Goal: Task Accomplishment & Management: Manage account settings

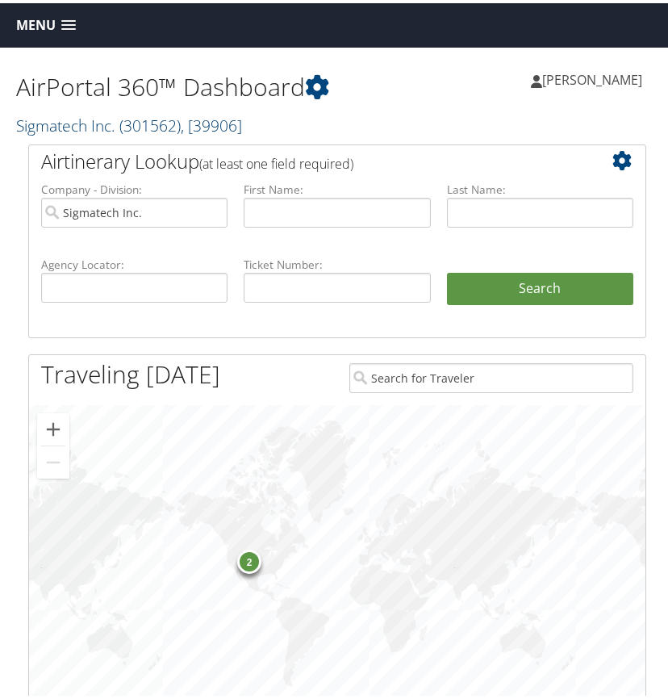
click at [144, 124] on span "( 301562 )" at bounding box center [149, 122] width 61 height 22
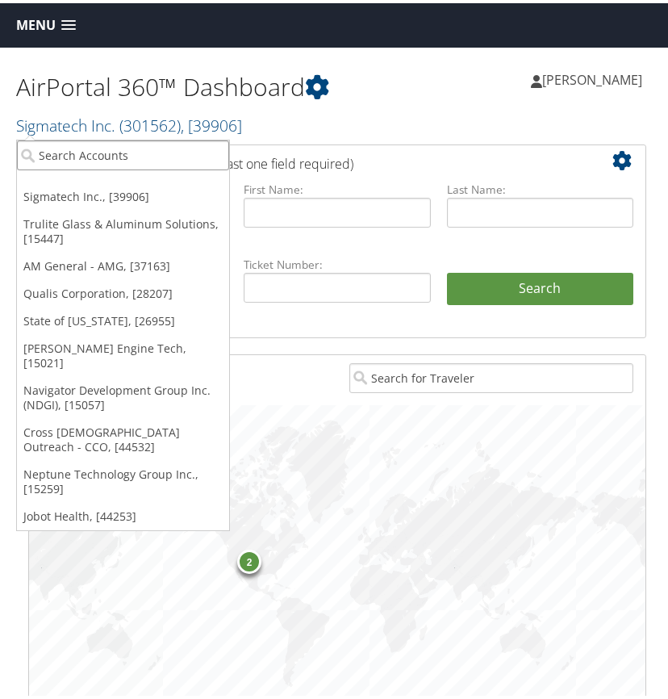
click at [106, 150] on input "search" at bounding box center [123, 152] width 212 height 30
type input "misc"
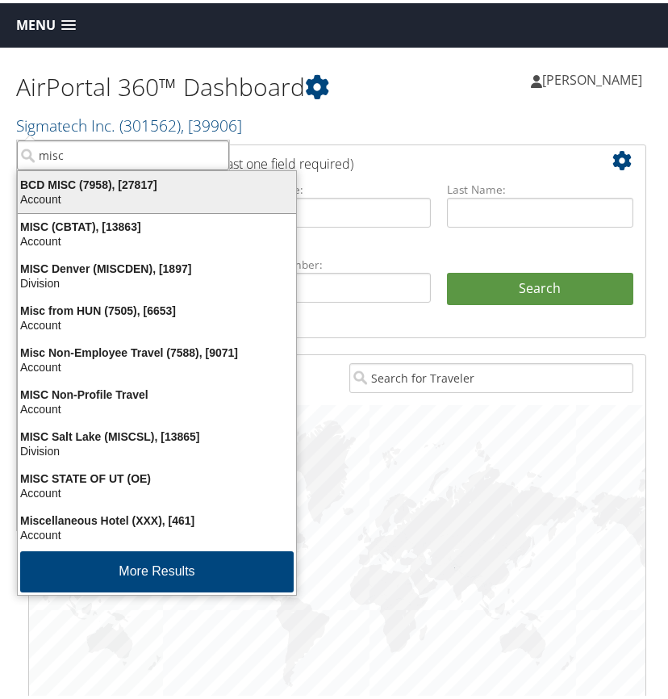
click at [94, 192] on div "Account" at bounding box center [157, 196] width 298 height 15
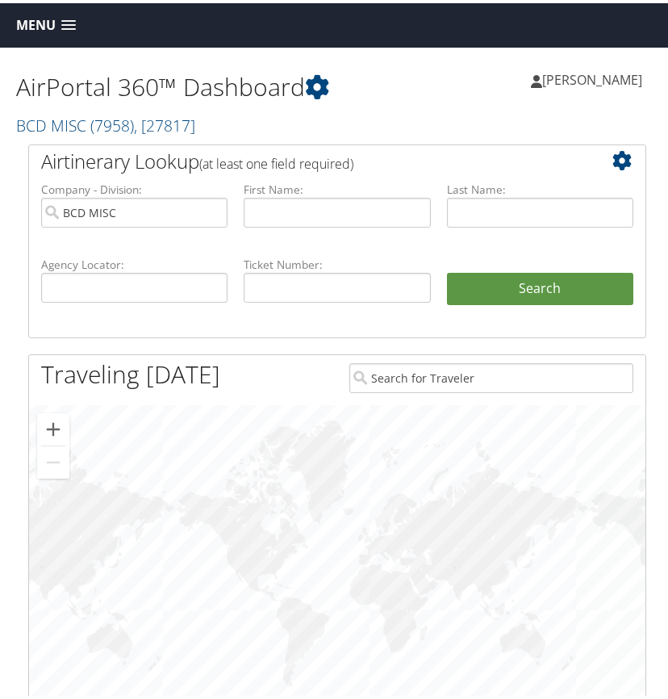
click at [65, 19] on span at bounding box center [68, 22] width 15 height 11
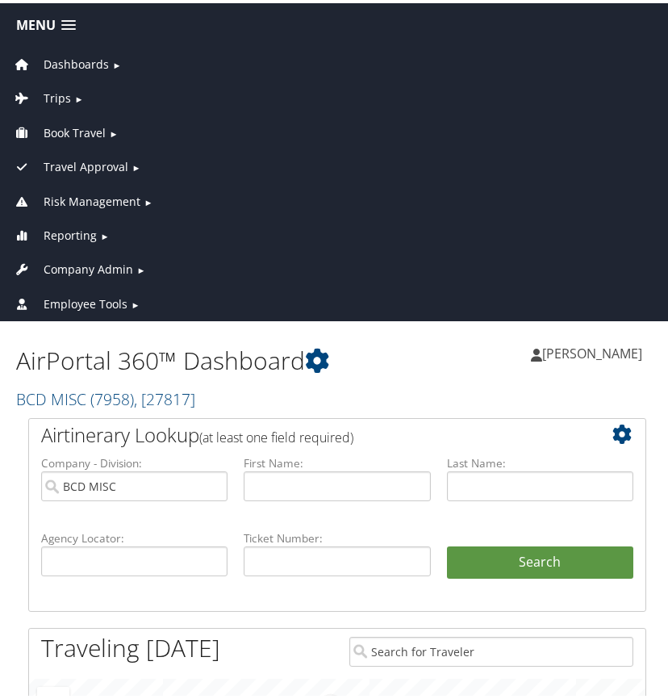
click at [98, 266] on span "Company Admin" at bounding box center [89, 266] width 90 height 18
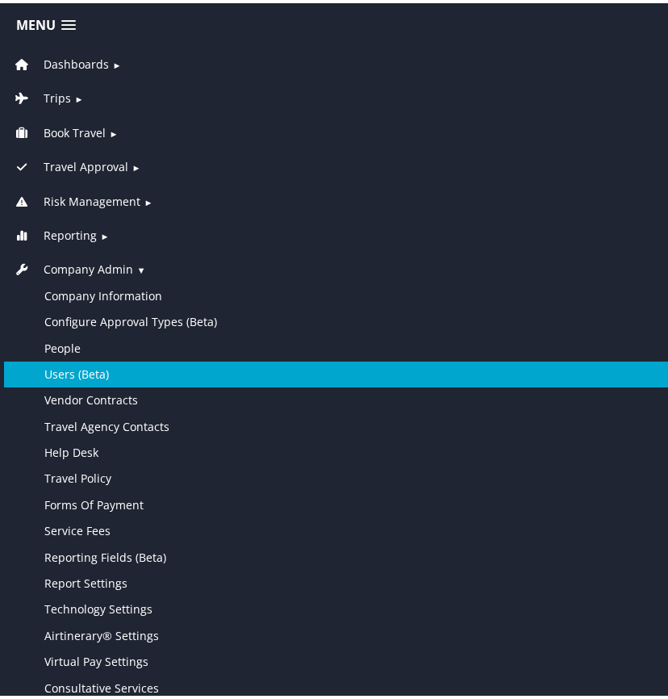
click at [79, 372] on link "Users (Beta)" at bounding box center [337, 371] width 666 height 26
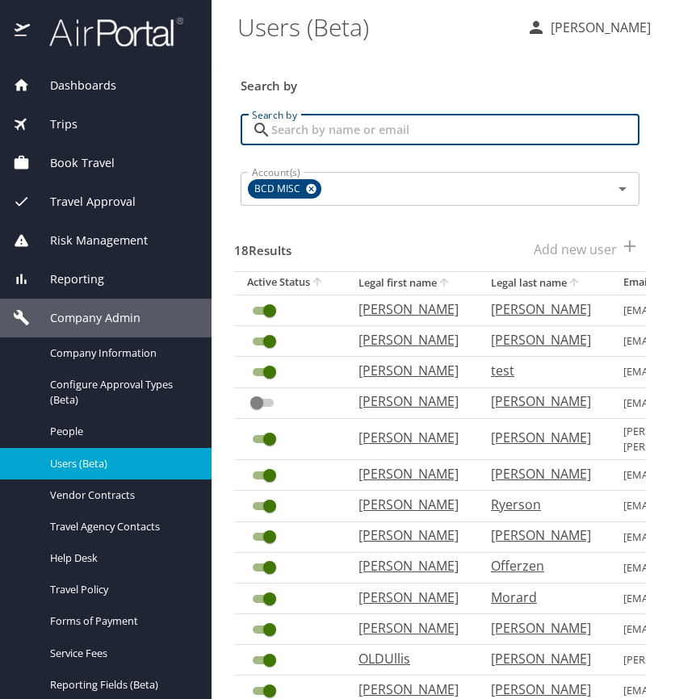
click at [284, 132] on input "Search by" at bounding box center [455, 130] width 368 height 31
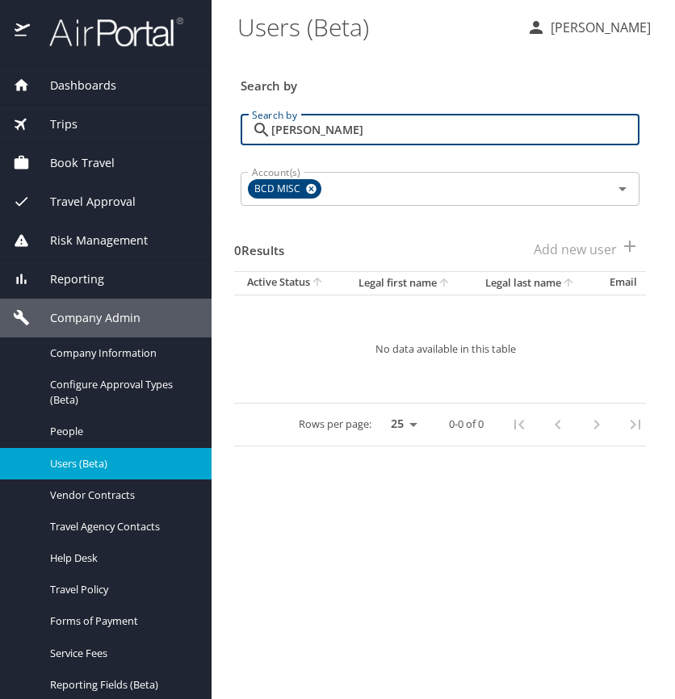
type input "adams"
click at [91, 88] on span "Dashboards" at bounding box center [73, 86] width 86 height 18
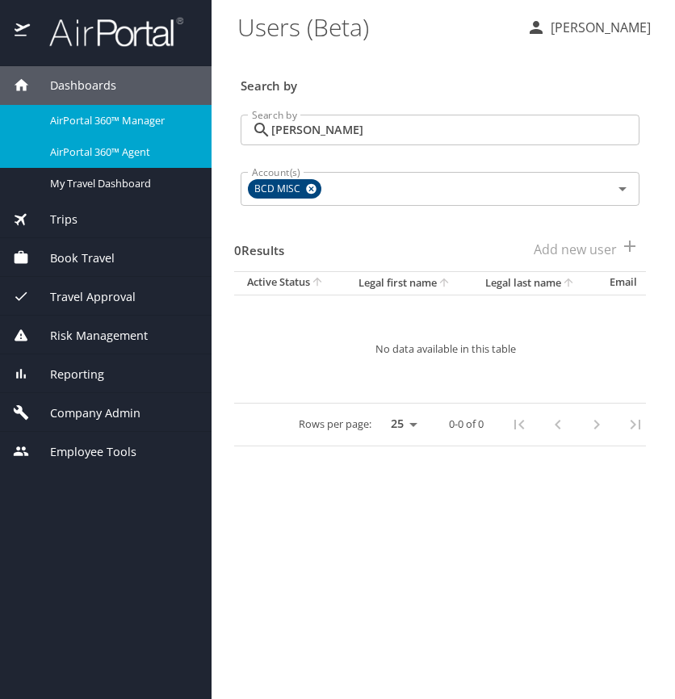
click at [94, 146] on span "AirPortal 360™ Agent" at bounding box center [121, 151] width 142 height 15
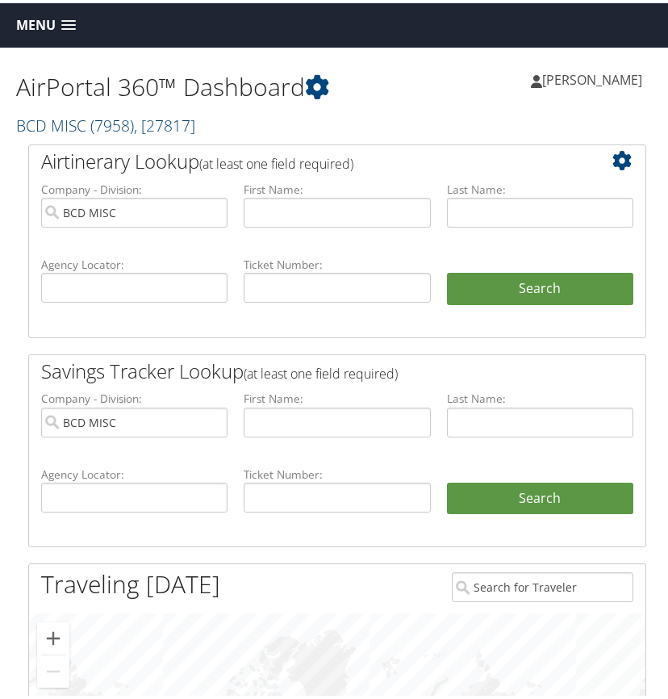
click at [123, 119] on span "( 7958 )" at bounding box center [112, 122] width 44 height 22
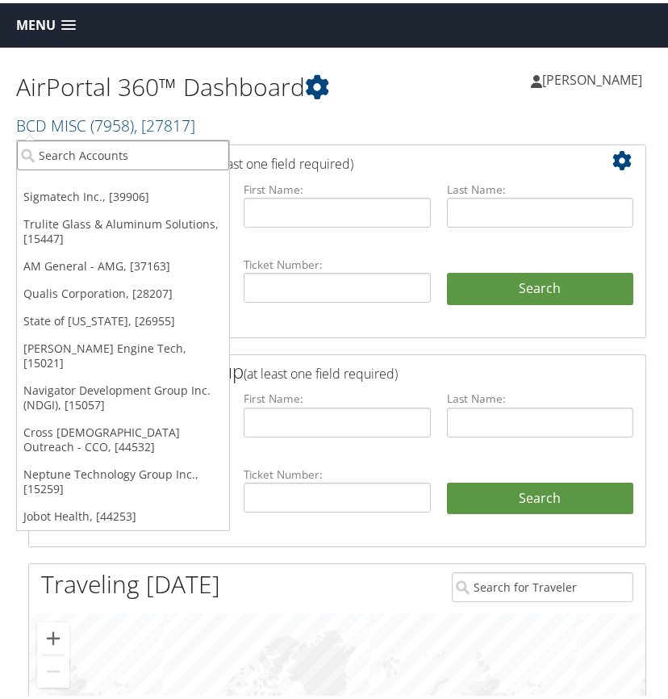
click at [111, 148] on input "search" at bounding box center [123, 152] width 212 height 30
type input "misc"
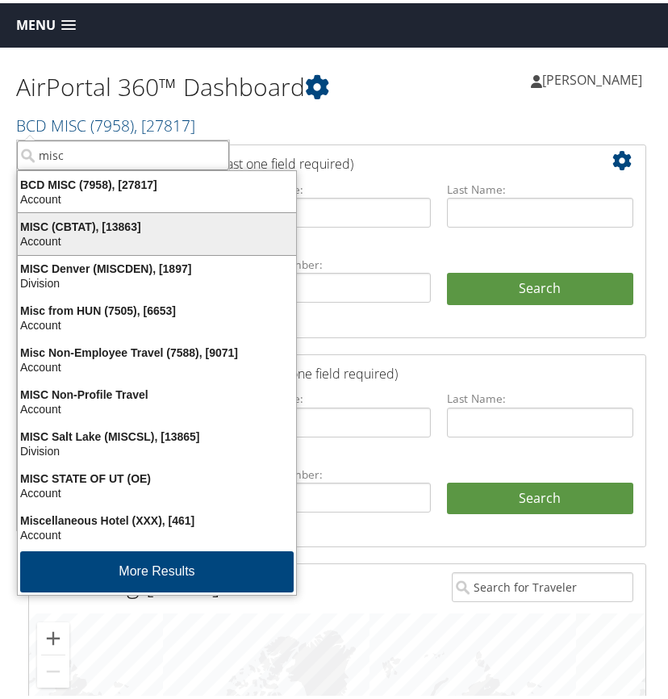
click at [79, 225] on div "MISC (CBTAT), [13863]" at bounding box center [157, 223] width 298 height 15
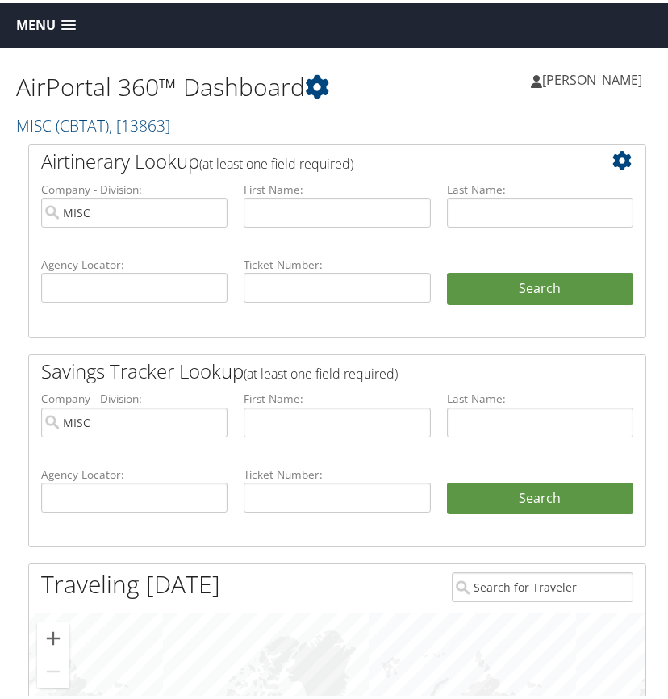
click at [70, 18] on span at bounding box center [68, 22] width 15 height 11
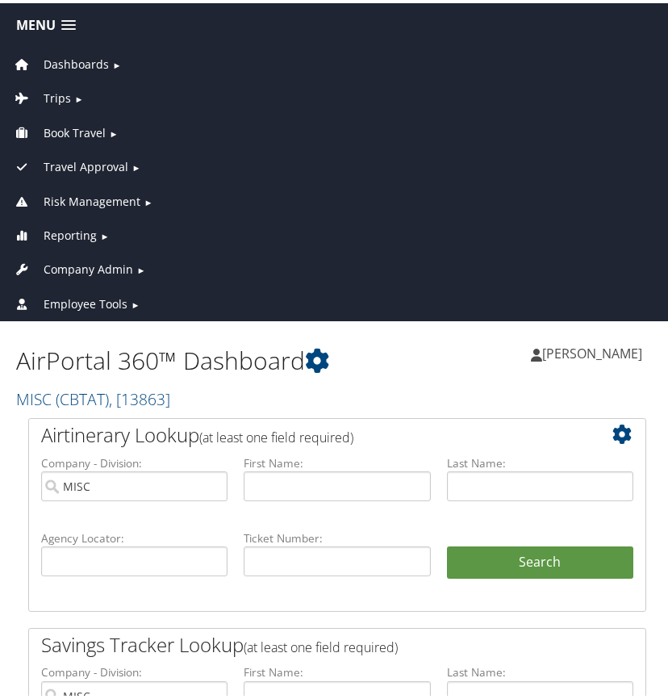
click at [101, 262] on span "Company Admin" at bounding box center [89, 266] width 90 height 18
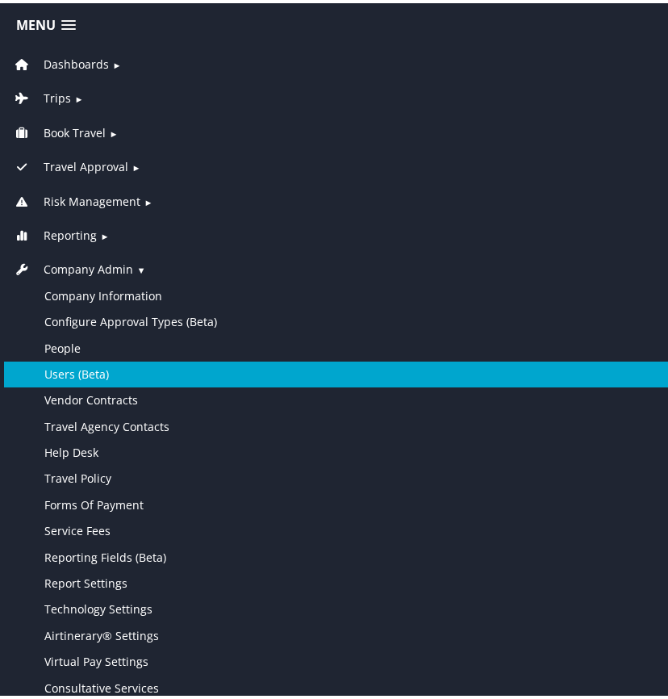
click at [87, 366] on link "Users (Beta)" at bounding box center [337, 371] width 666 height 26
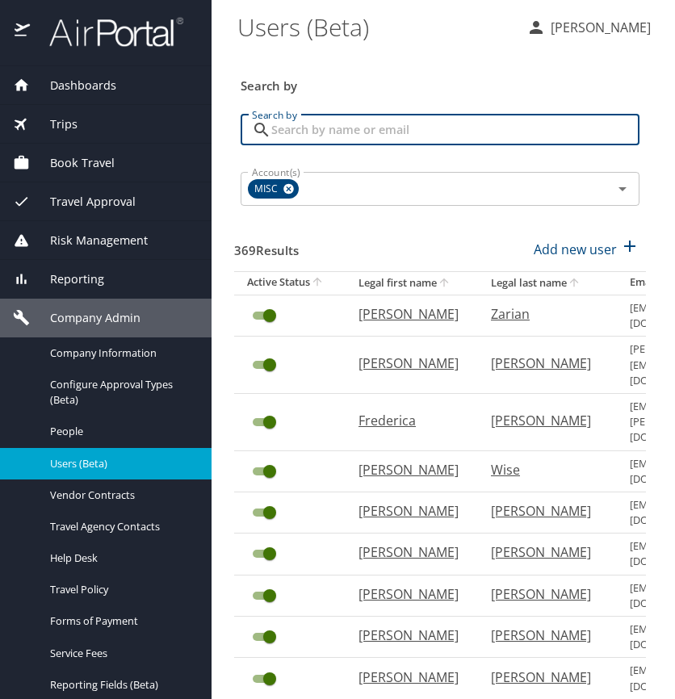
click at [275, 127] on input "Search by" at bounding box center [455, 130] width 368 height 31
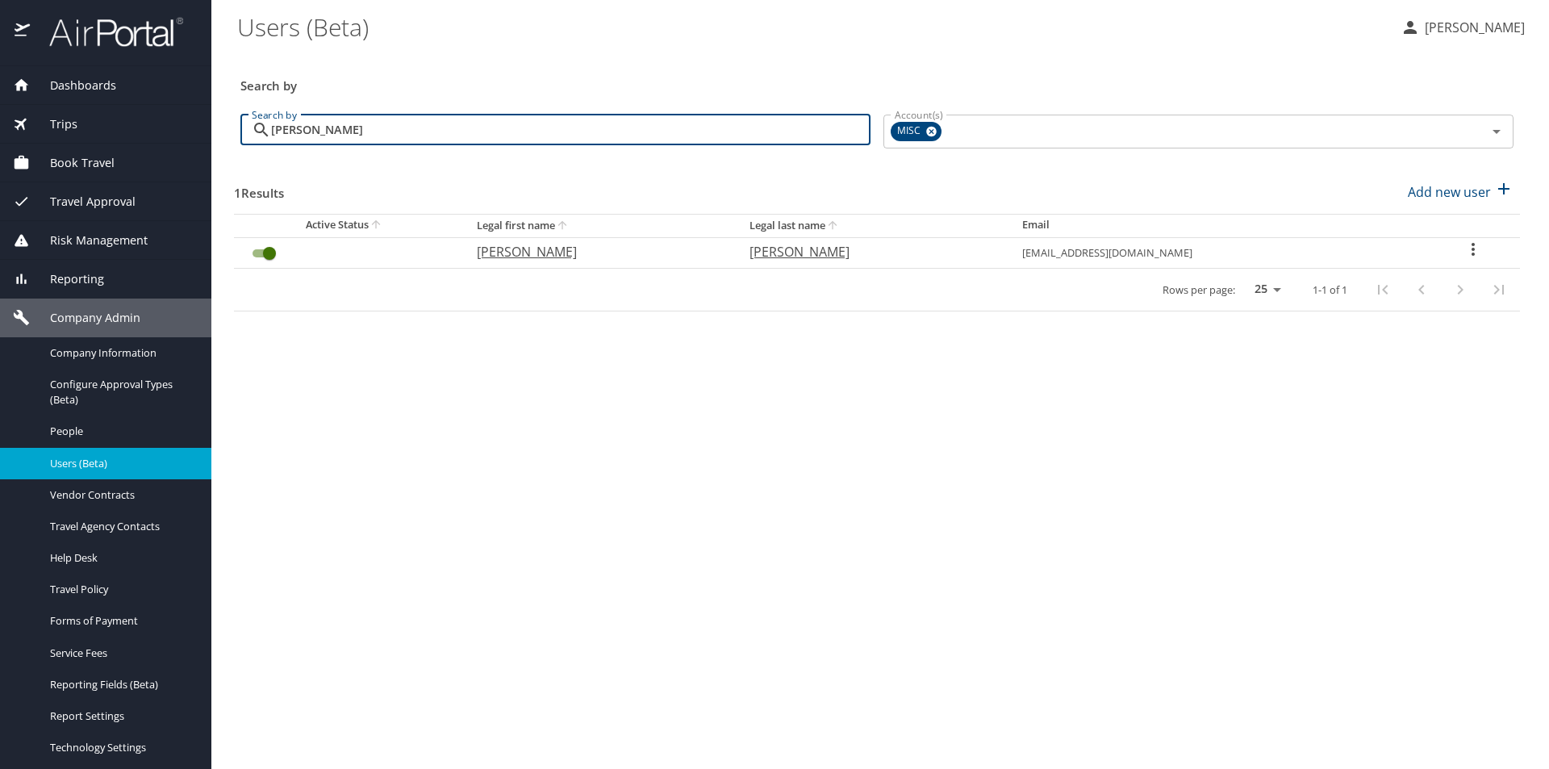
type input "[PERSON_NAME]"
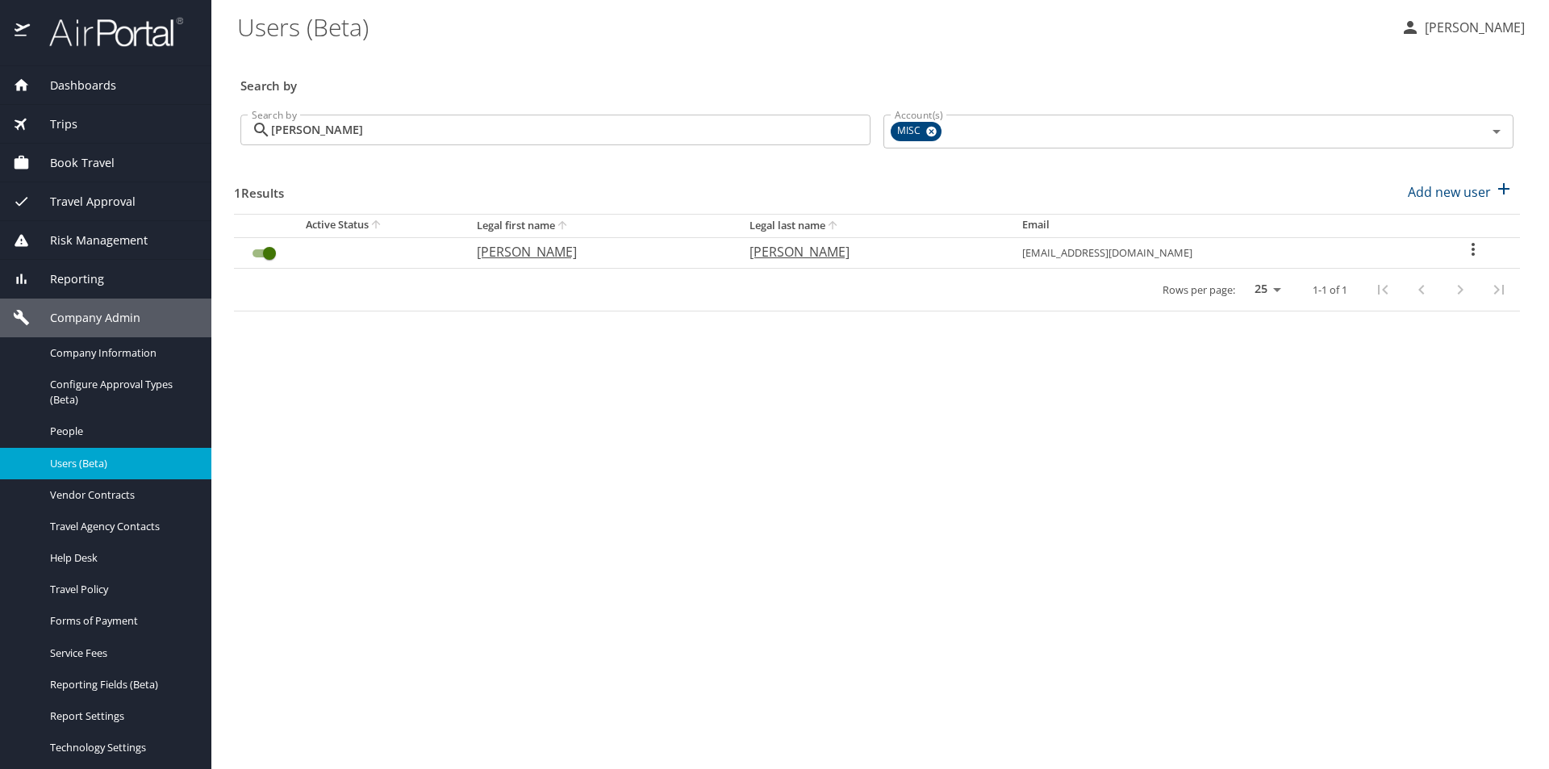
click at [674, 249] on icon "User Search Table" at bounding box center [1473, 249] width 3 height 13
click at [674, 253] on p "View profile" at bounding box center [1378, 251] width 71 height 19
select select "US"
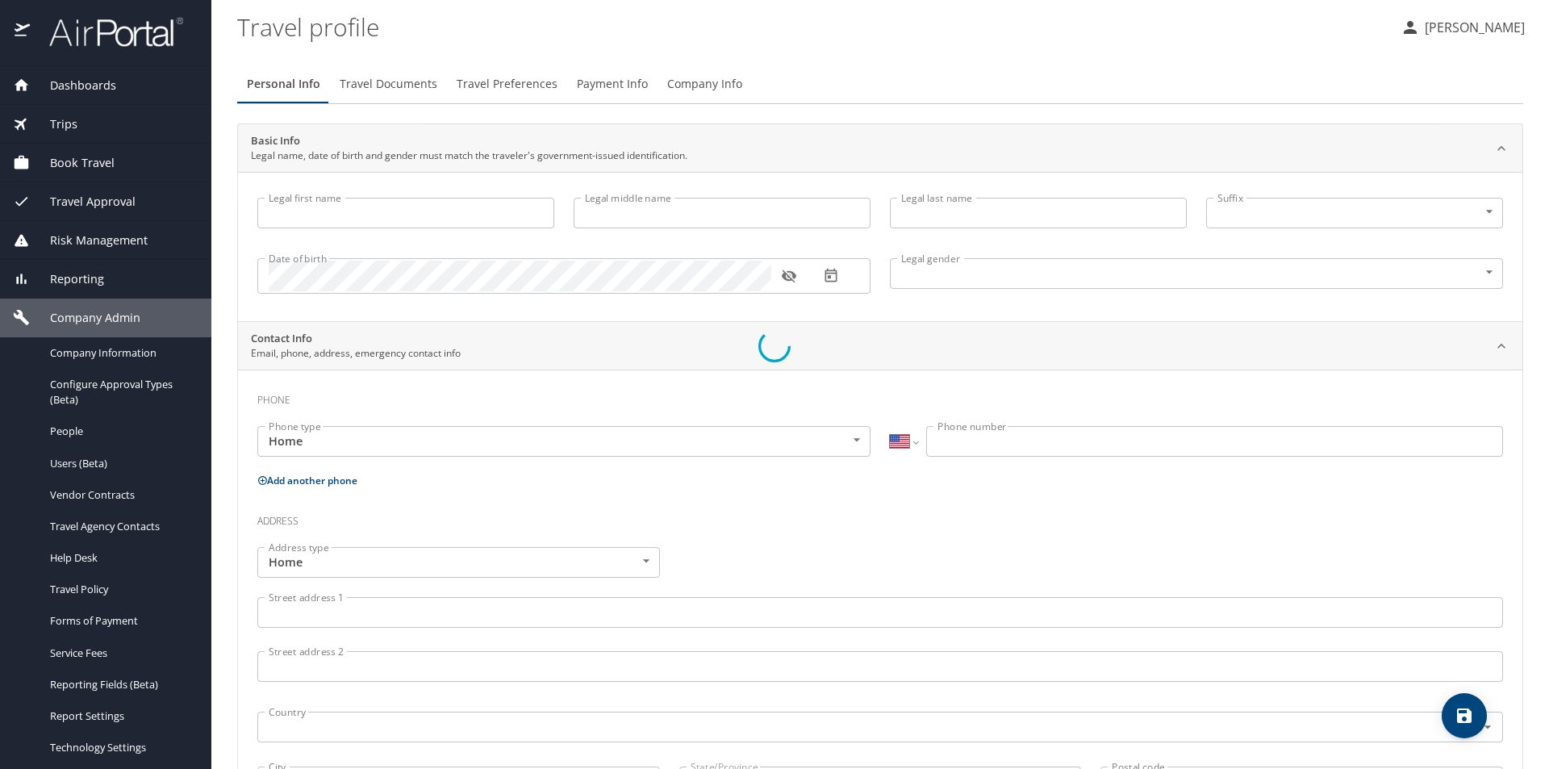
type input "kathryn"
type input "greene"
type input "adams"
type input "Female"
select select "US"
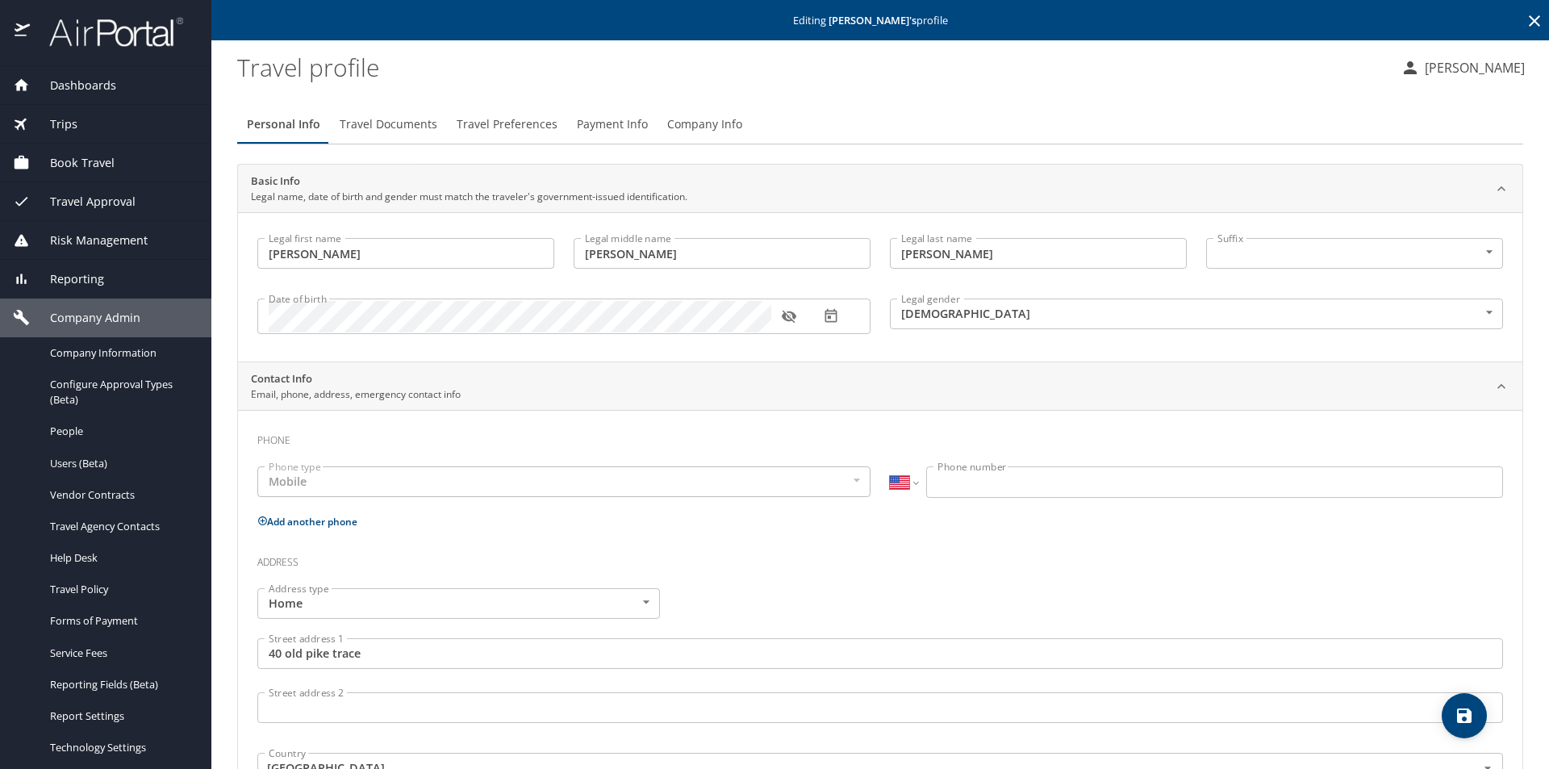
click at [594, 120] on span "Payment Info" at bounding box center [612, 125] width 71 height 20
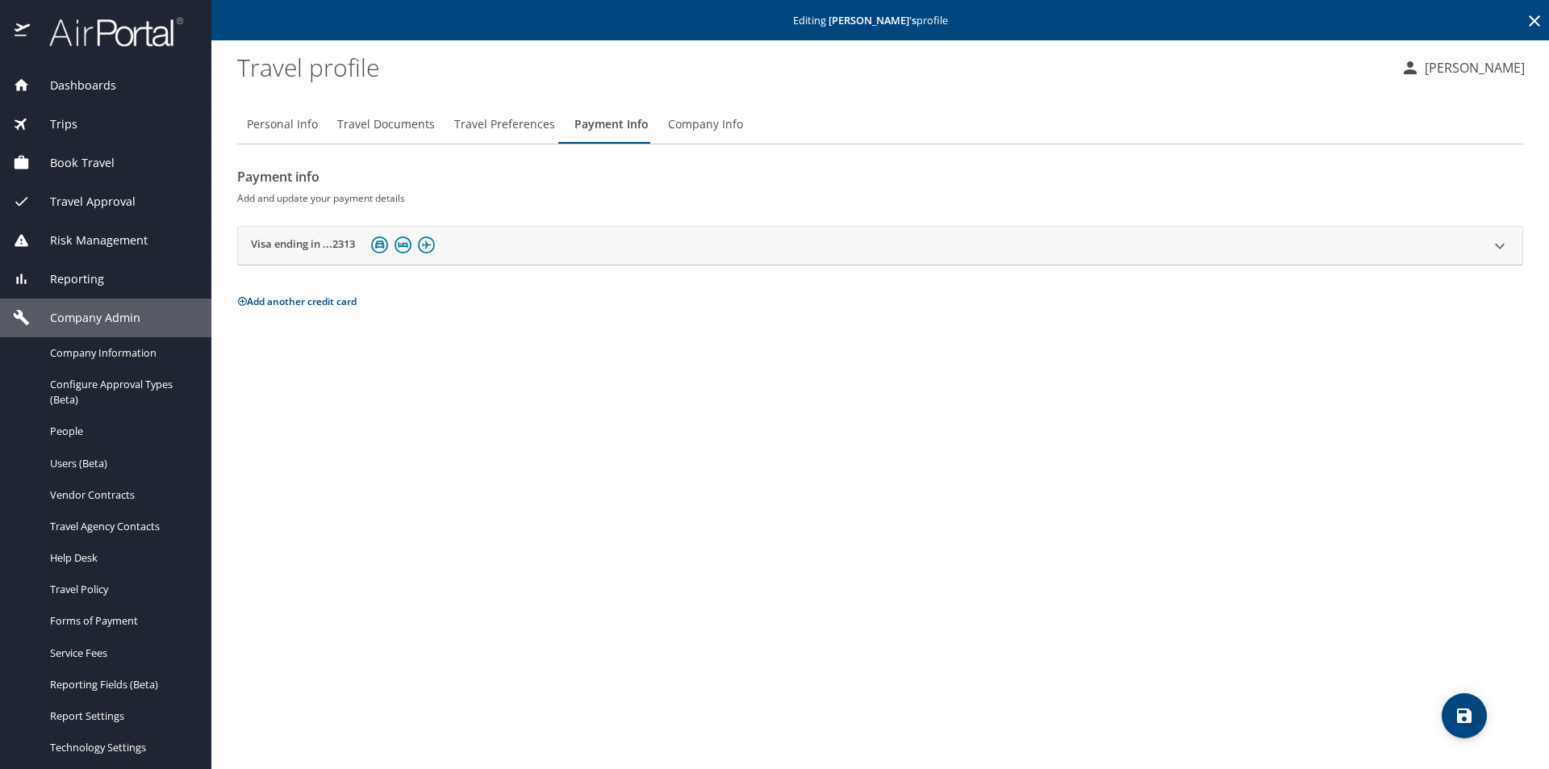
click at [340, 304] on button "Add another credit card" at bounding box center [296, 301] width 119 height 14
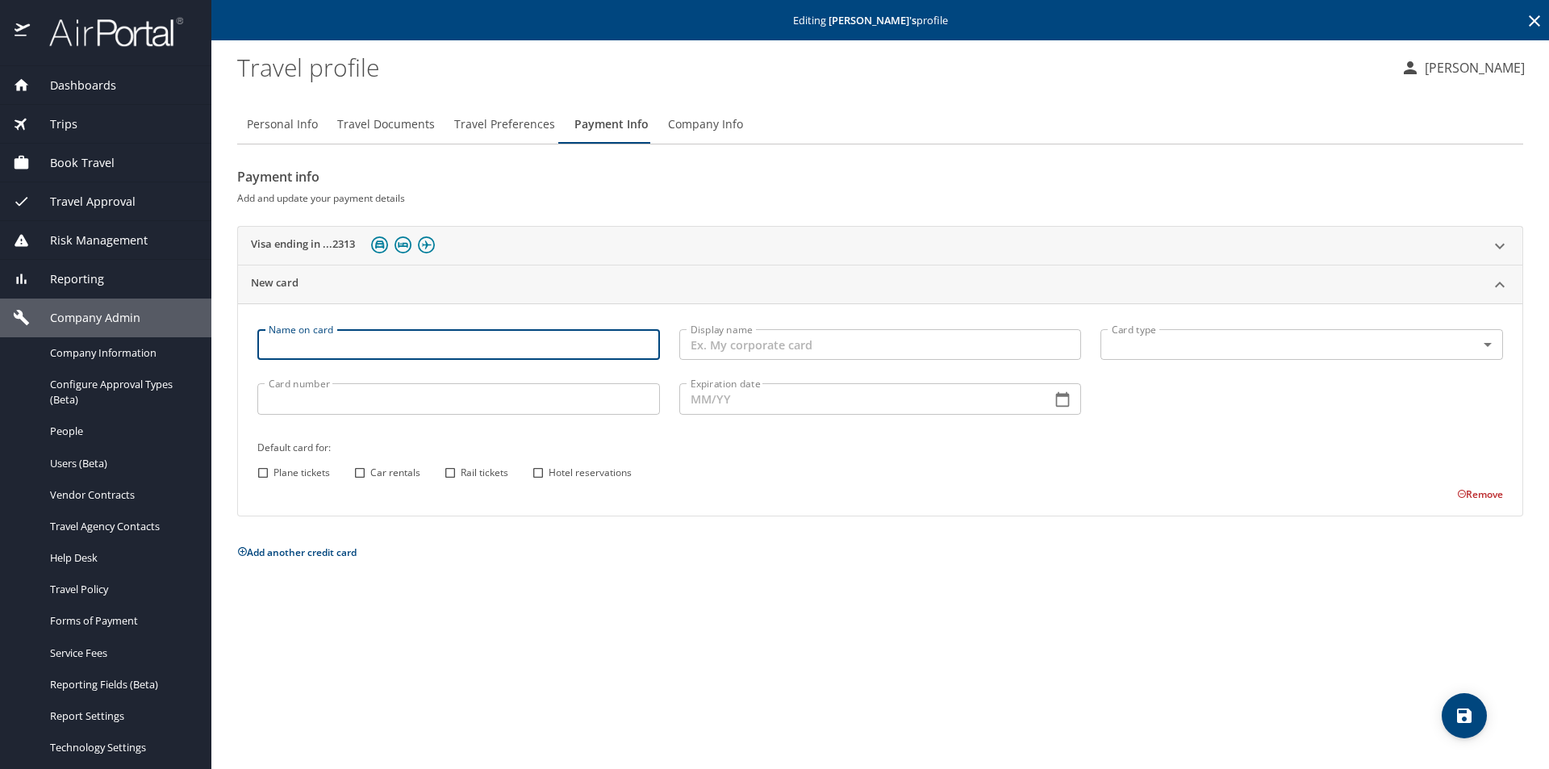
click at [363, 343] on input "Name on card" at bounding box center [458, 344] width 403 height 31
type input "Kathryn Adams"
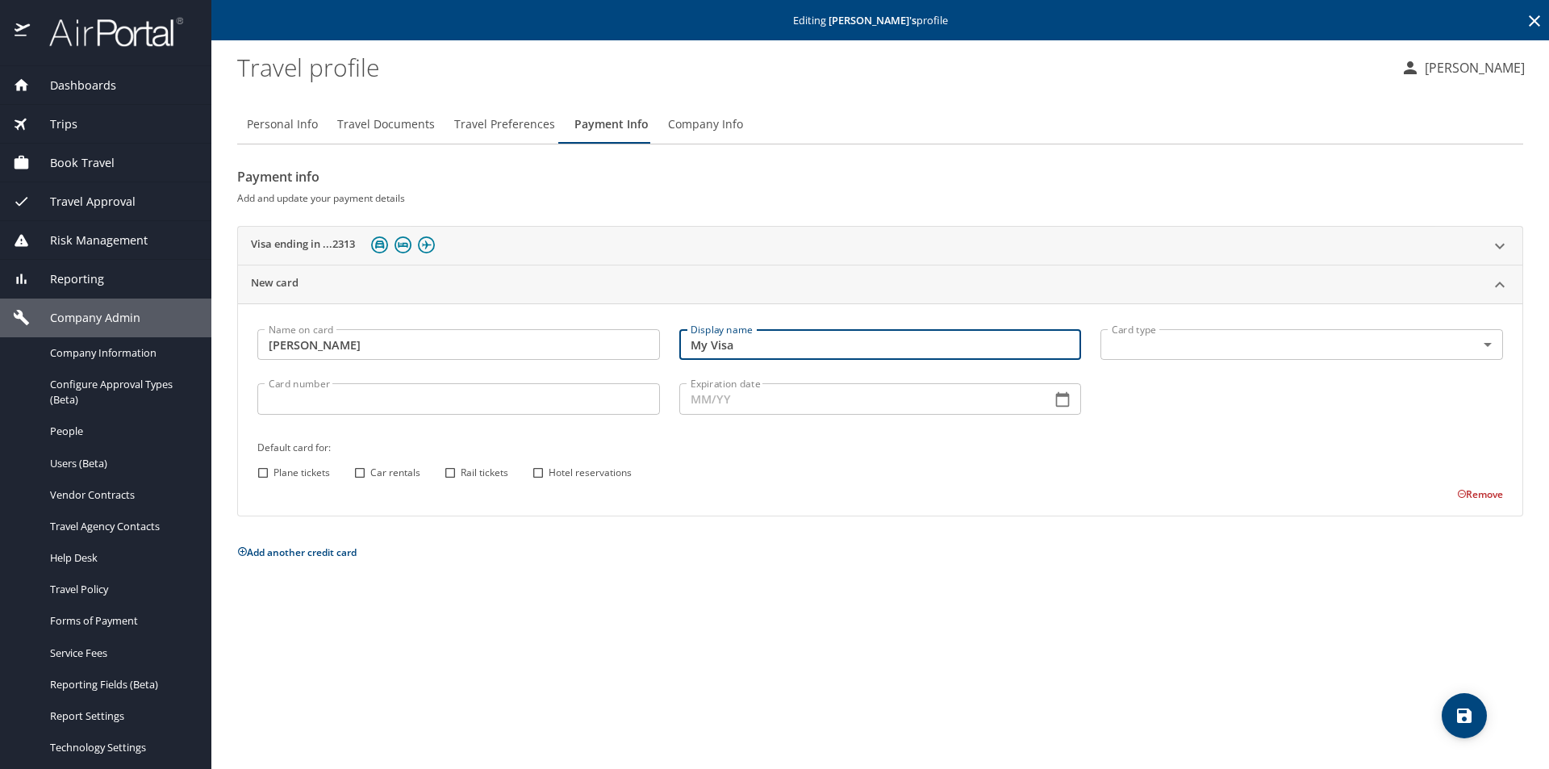
type input "My Visa"
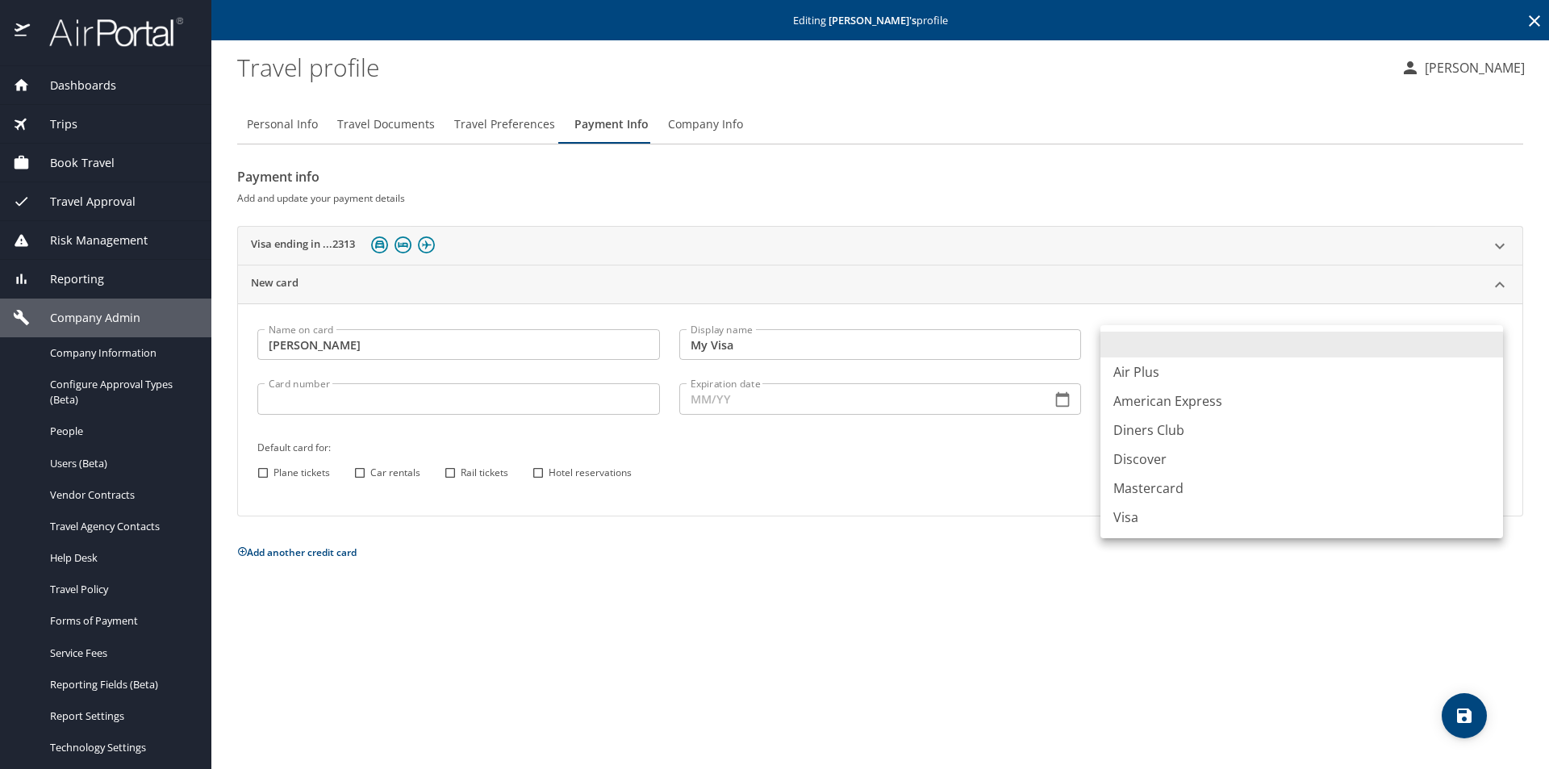
click at [674, 342] on body "Dashboards AirPortal 360™ Manager AirPortal 360™ Agent My Travel Dashboard Trip…" at bounding box center [774, 384] width 1549 height 769
drag, startPoint x: 1133, startPoint y: 518, endPoint x: 1096, endPoint y: 512, distance: 36.7
click at [674, 519] on li "Visa" at bounding box center [1302, 517] width 403 height 29
type input "VI"
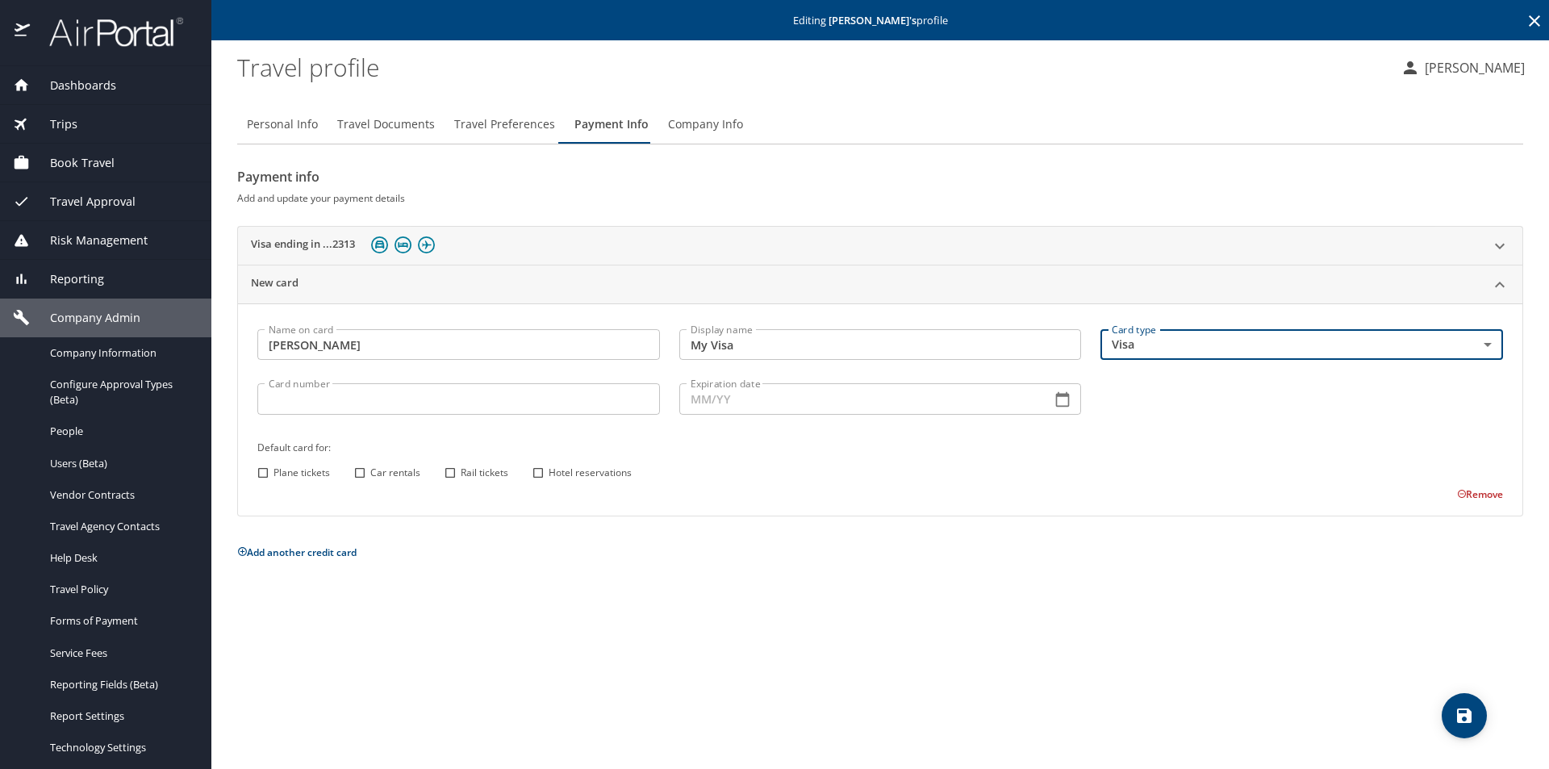
click at [316, 399] on input "Card number" at bounding box center [458, 398] width 403 height 31
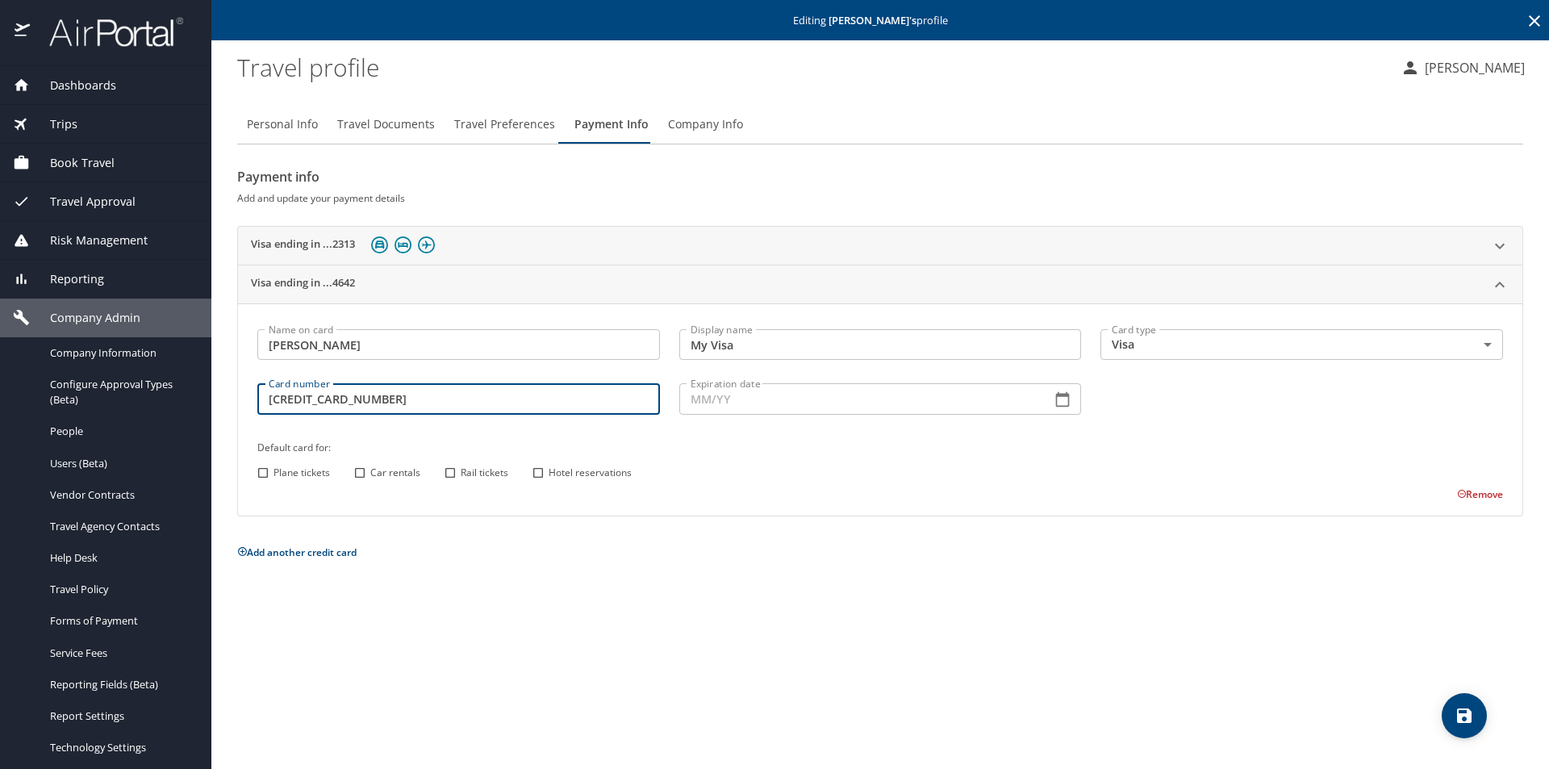
type input "4147097750674642"
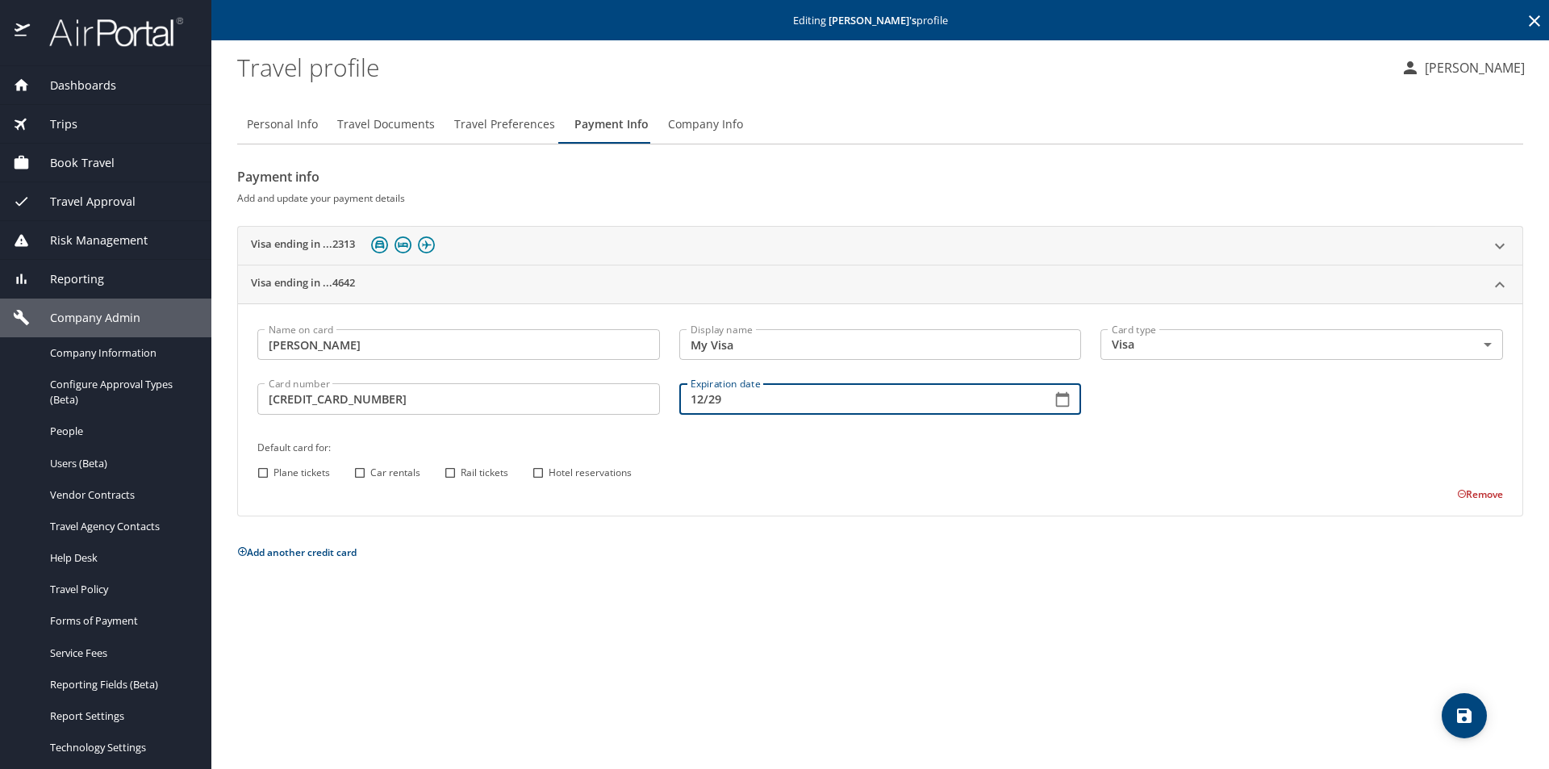
type input "12/29"
click at [259, 471] on input "Plane tickets" at bounding box center [263, 472] width 21 height 21
checkbox input "true"
click at [361, 470] on input "Car rentals" at bounding box center [359, 472] width 21 height 21
checkbox input "true"
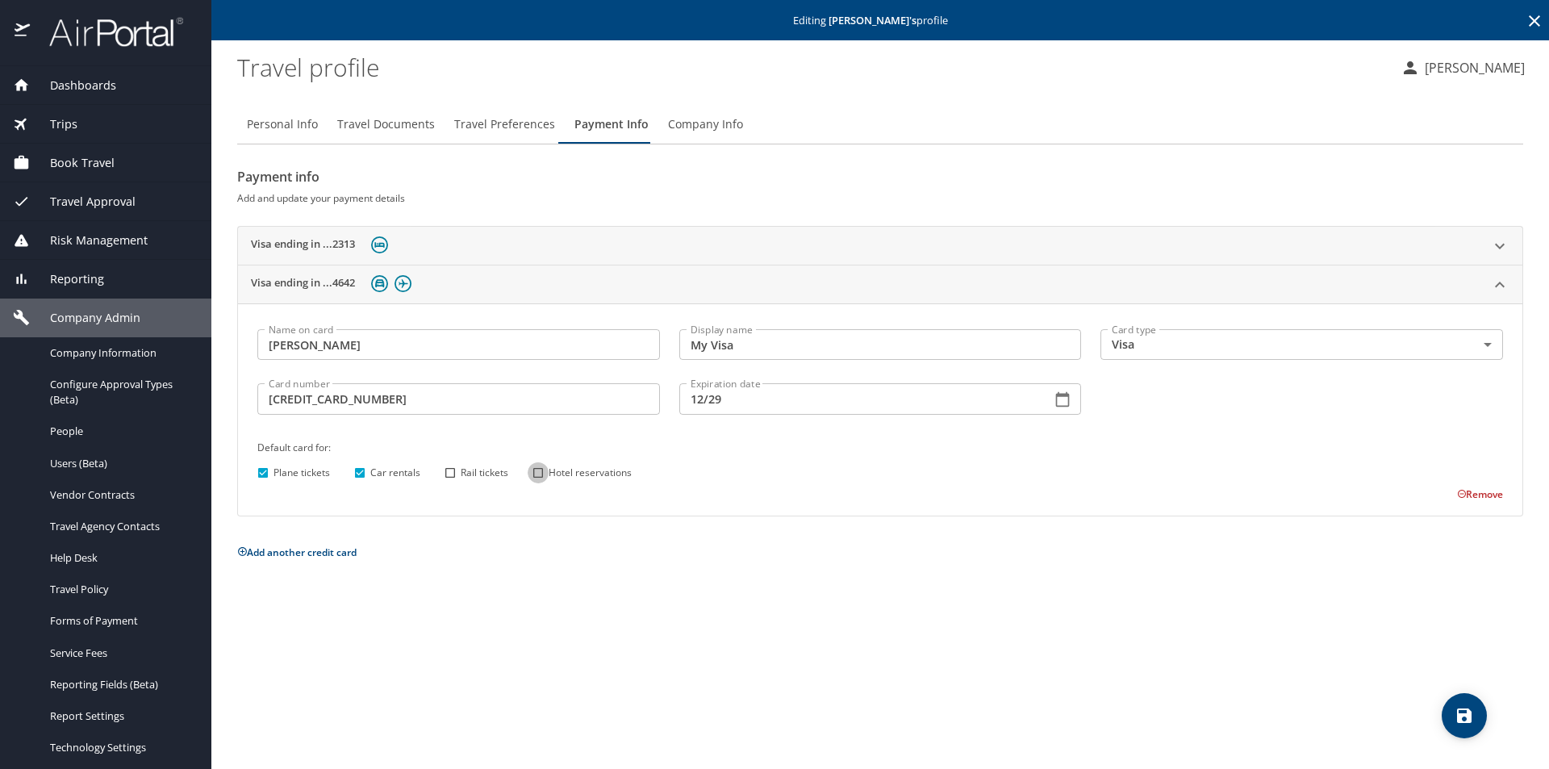
click at [537, 471] on input "Hotel reservations" at bounding box center [538, 472] width 21 height 21
checkbox input "true"
click at [674, 698] on icon "save" at bounding box center [1464, 715] width 15 height 15
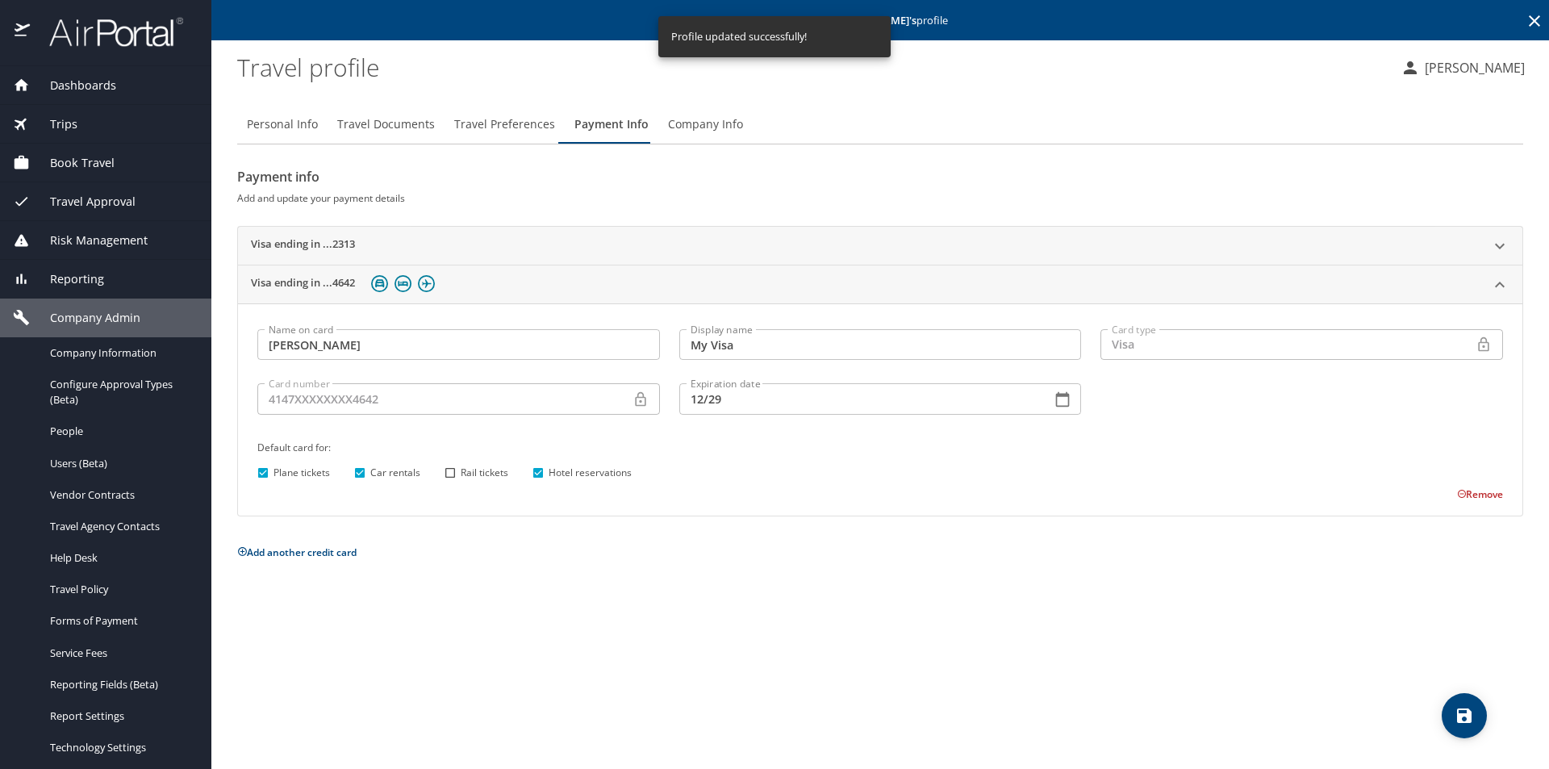
click at [674, 244] on div "Visa ending in ...2313" at bounding box center [866, 245] width 1230 height 19
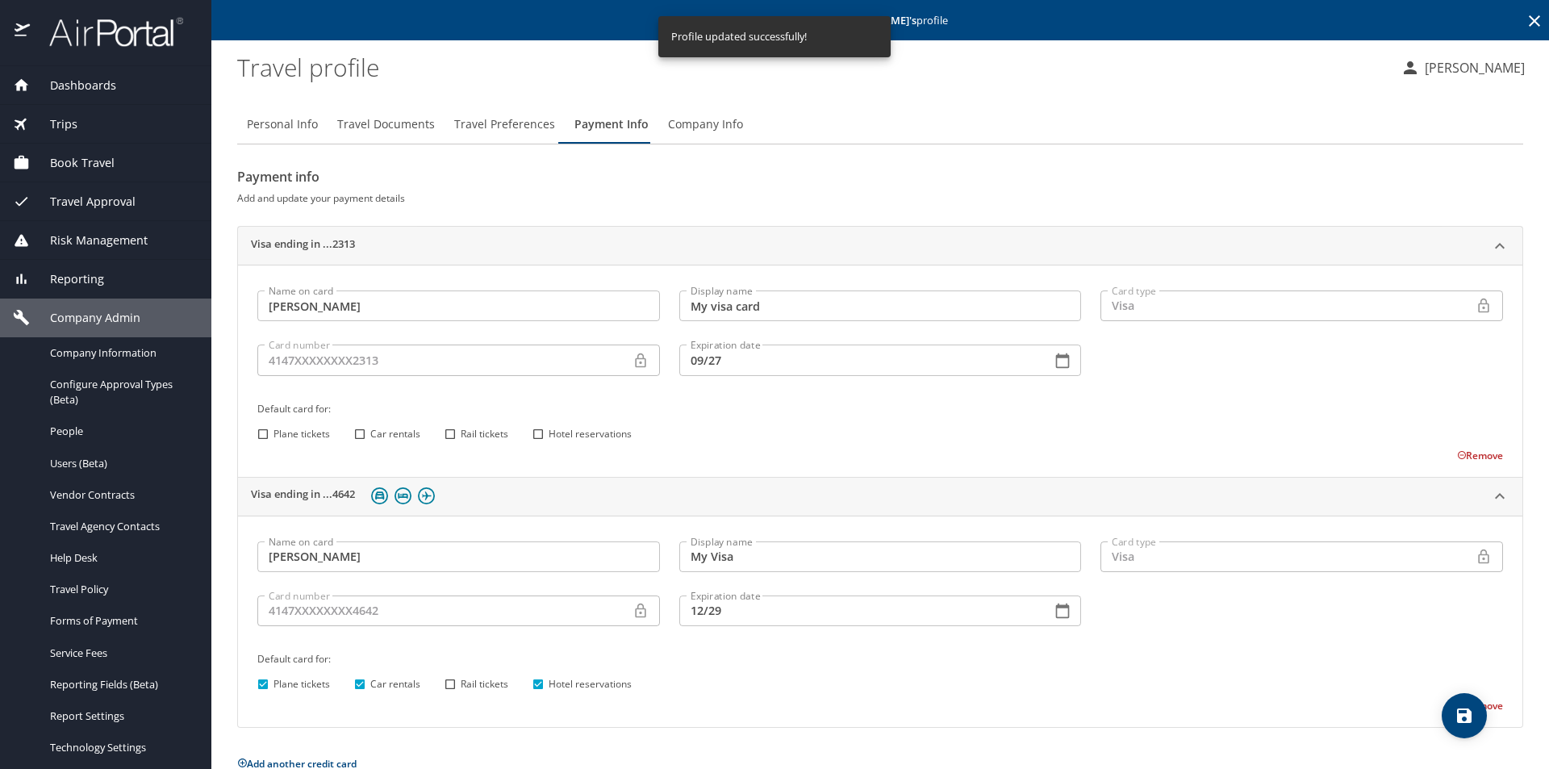
click at [674, 456] on button "Remove" at bounding box center [1480, 456] width 46 height 14
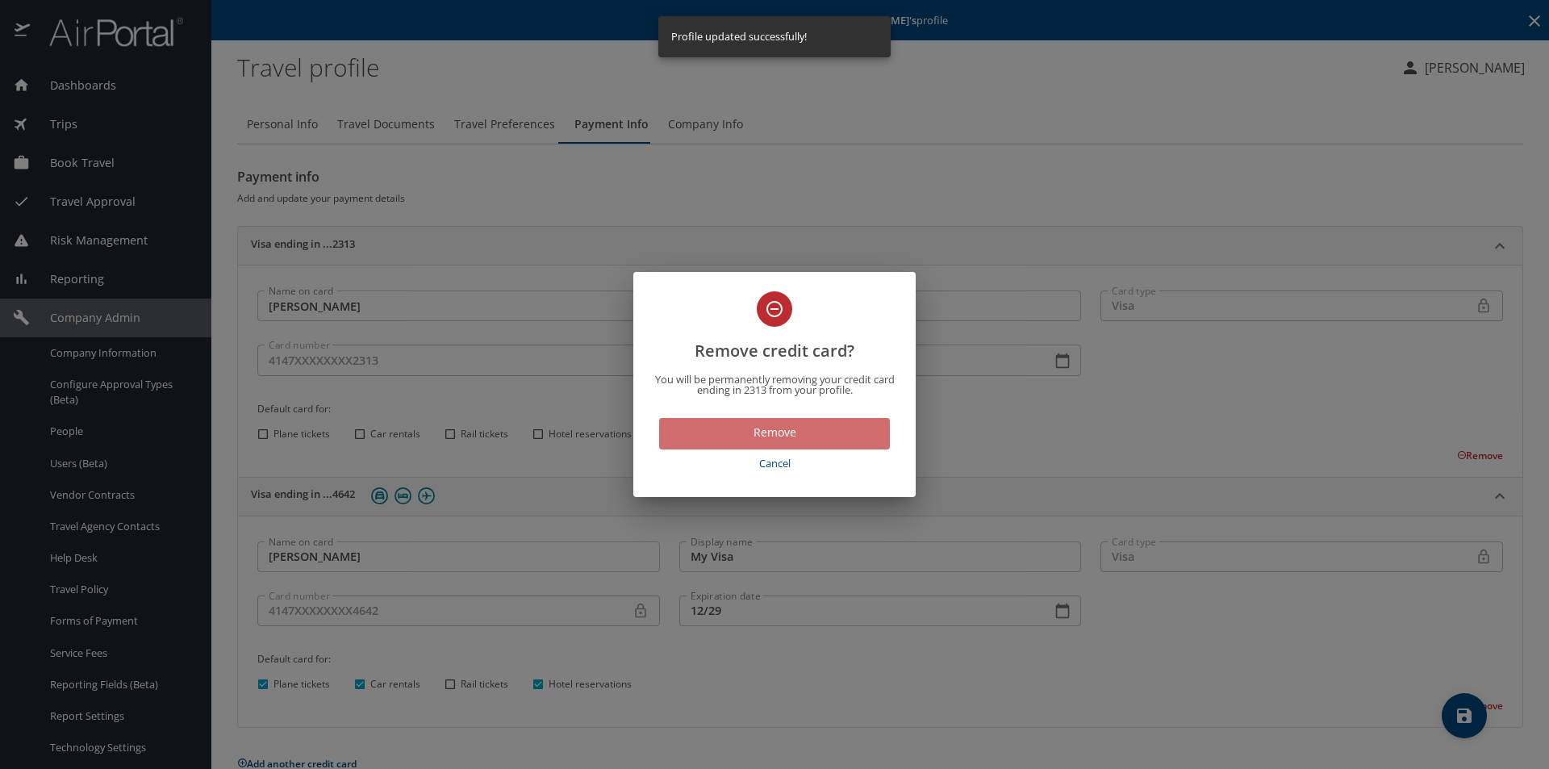
click at [674, 424] on span "Remove" at bounding box center [774, 433] width 205 height 20
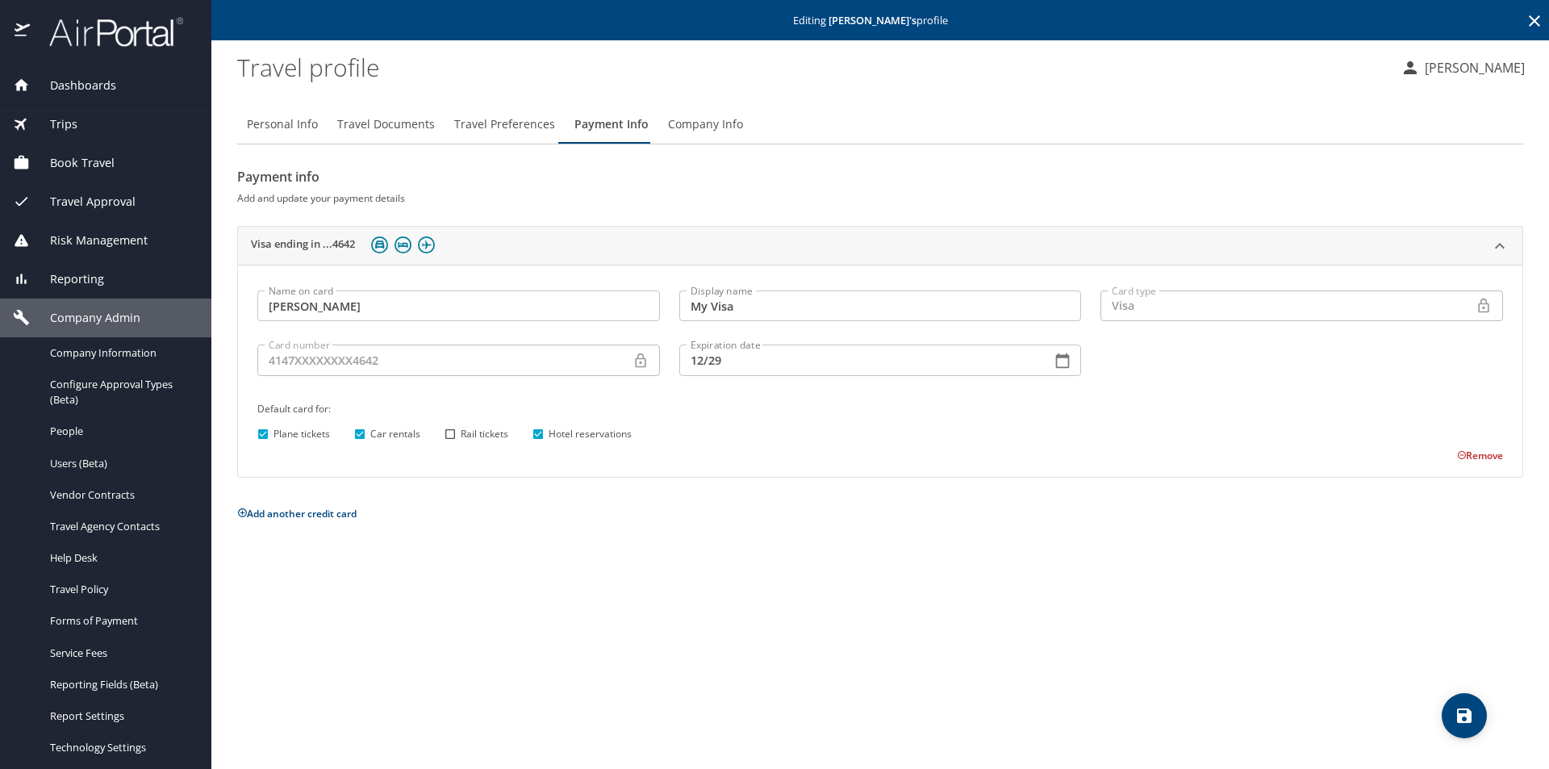
click at [674, 698] on icon "save" at bounding box center [1464, 715] width 19 height 19
click at [99, 83] on span "Dashboards" at bounding box center [73, 86] width 86 height 18
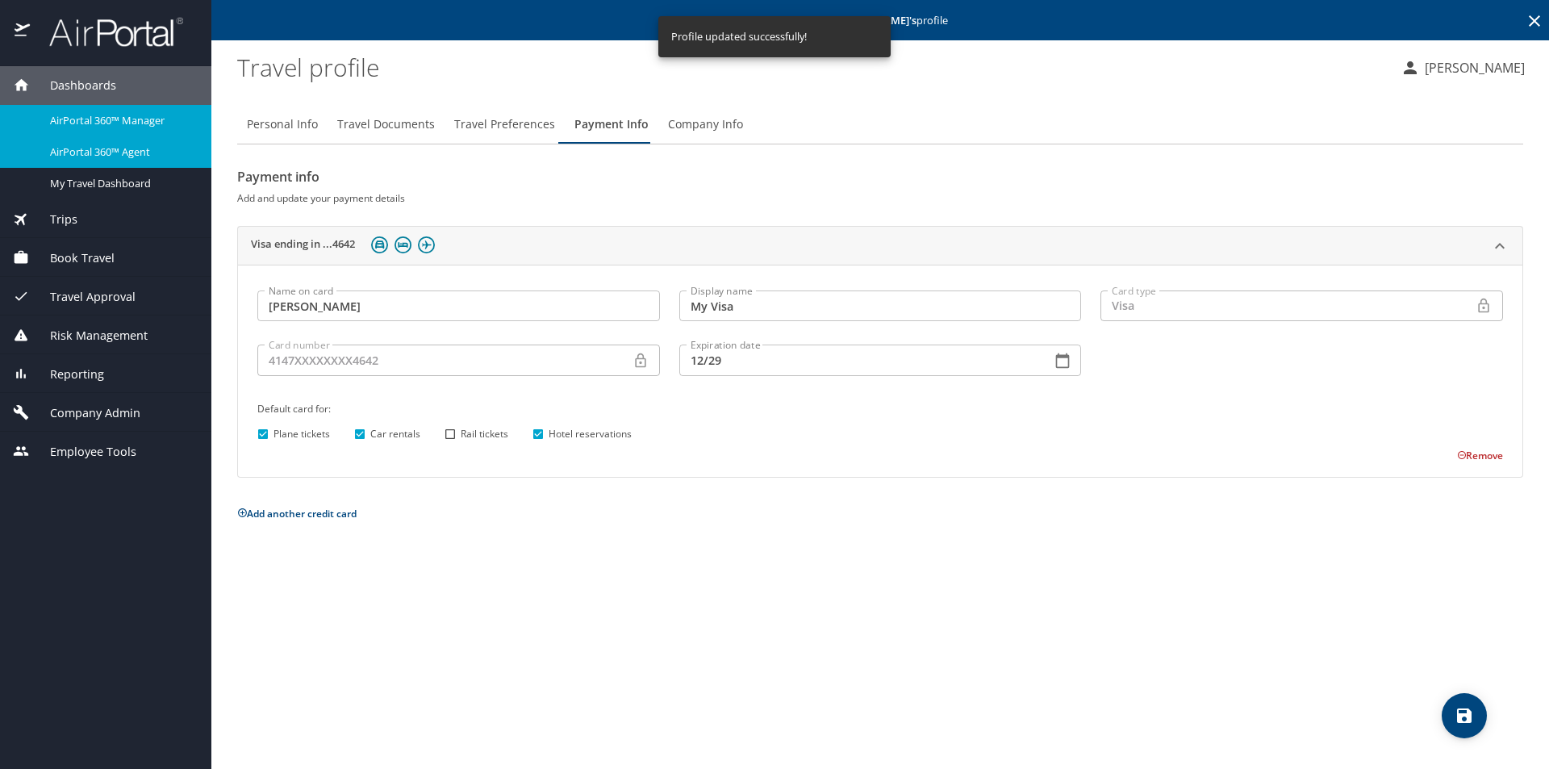
click at [125, 148] on span "AirPortal 360™ Agent" at bounding box center [121, 151] width 142 height 15
